Goal: Transaction & Acquisition: Subscribe to service/newsletter

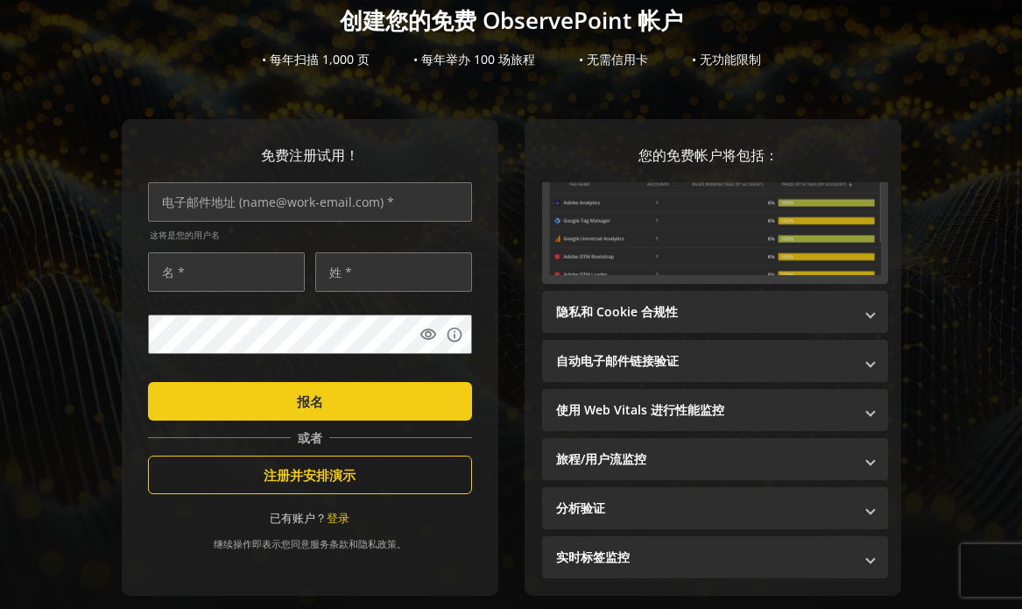
scroll to position [229, 0]
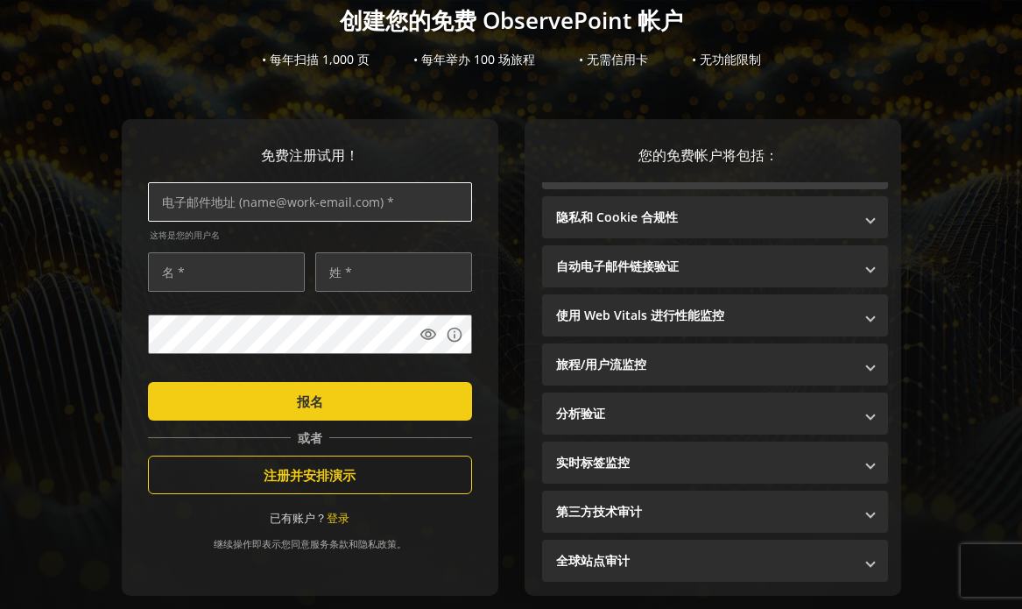
click at [371, 193] on input "text" at bounding box center [310, 201] width 324 height 39
click at [477, 130] on div "免费注册试用！ 这将是您的用户名 visibility info 报名 或者 注册并安排演示 已有账户？ 登录 继续操作即表示您同意 服务条款 和 隐私政策 。" at bounding box center [310, 357] width 377 height 477
click at [364, 194] on input "text" at bounding box center [310, 201] width 324 height 39
type input "[EMAIL_ADDRESS][DOMAIN_NAME]"
click at [296, 266] on input "text" at bounding box center [226, 271] width 157 height 39
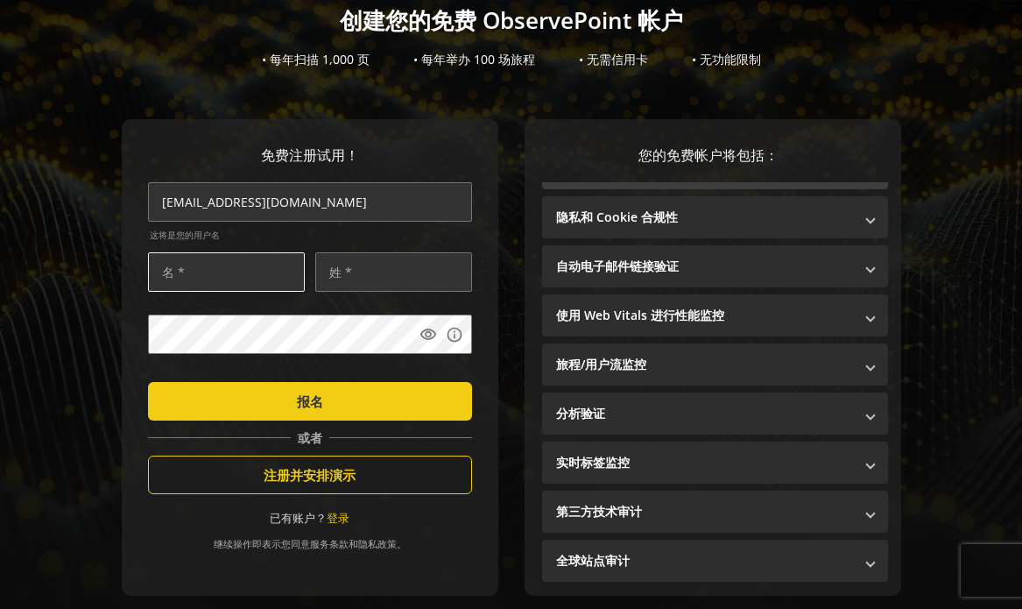
type input "Baotong"
type input "[PERSON_NAME]"
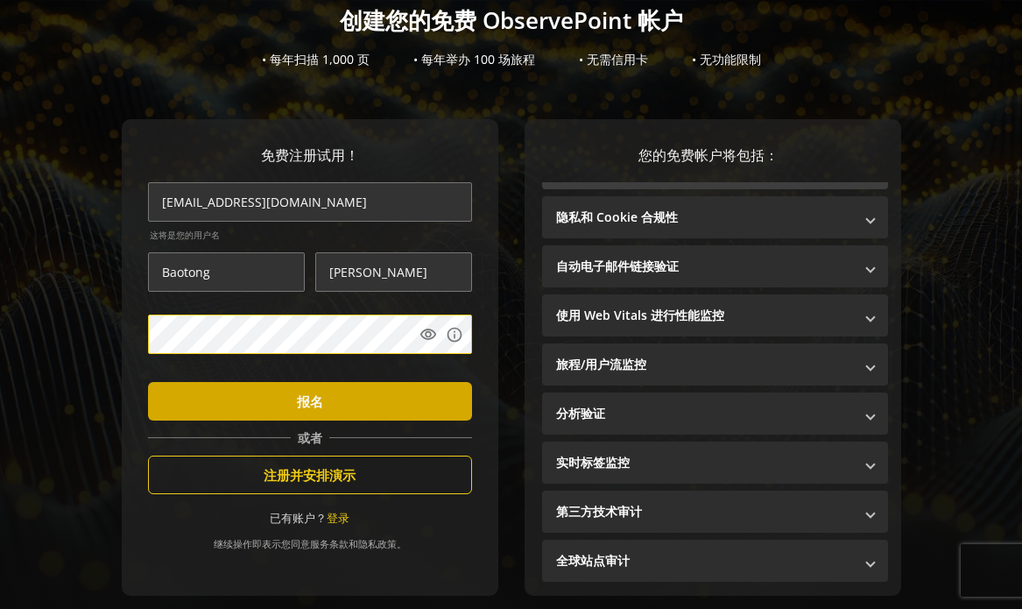
click at [260, 387] on span "submit" at bounding box center [310, 401] width 324 height 42
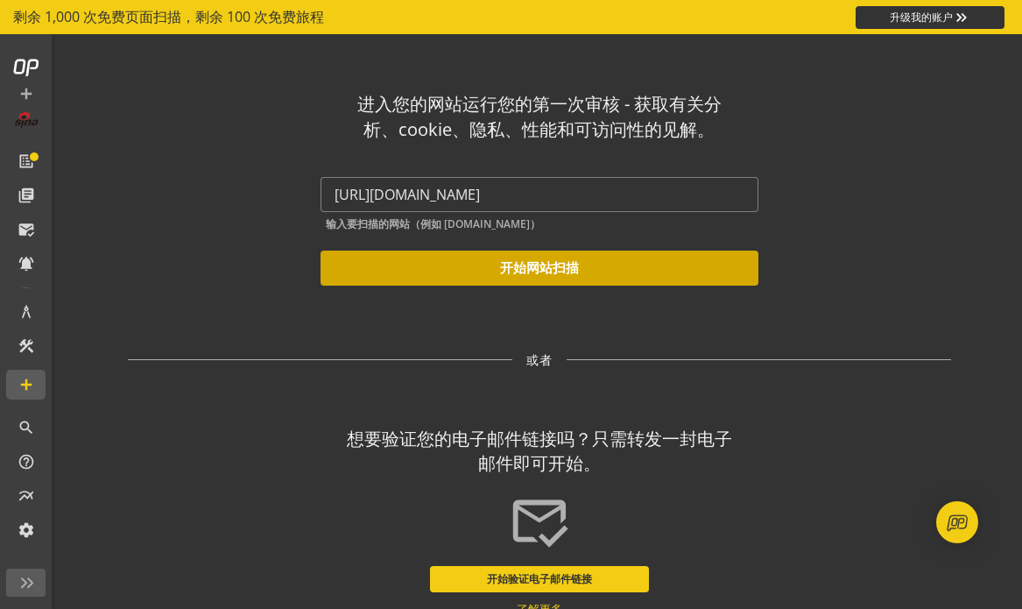
click at [626, 260] on button "开始网站扫描" at bounding box center [540, 268] width 438 height 35
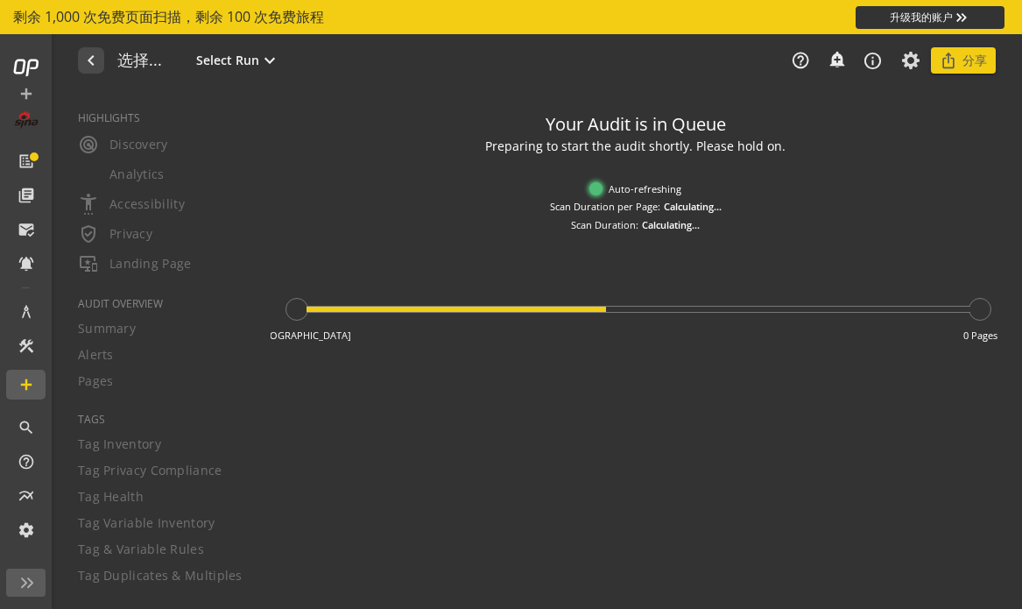
type textarea "Notes can include: -a description of what this audit is validating -changes in …"
